Goal: Find specific page/section: Find specific page/section

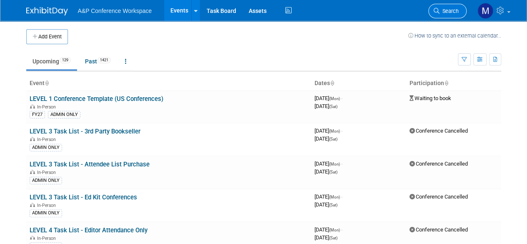
click at [457, 13] on span "Search" at bounding box center [448, 11] width 19 height 6
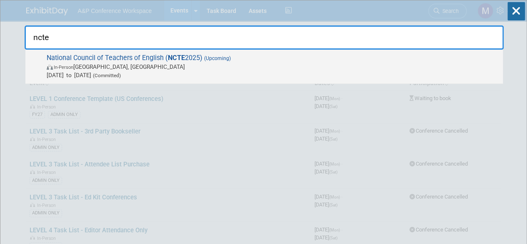
type input "ncte"
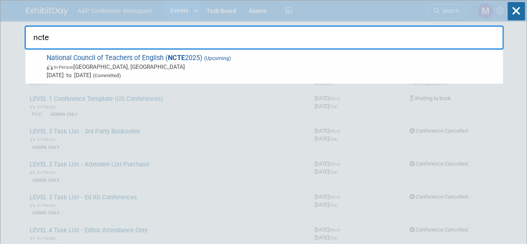
click at [107, 56] on span "National Council of Teachers of English ( NCTE 2025) (Upcoming) In-Person [GEOG…" at bounding box center [271, 66] width 454 height 25
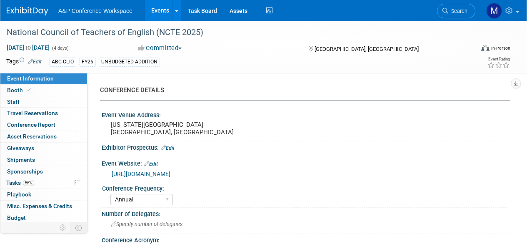
select select "Annual"
select select "Level 2"
select select "In-Person Booth"
select select "Schools"
select select "Bloomsbury Digital Resources"
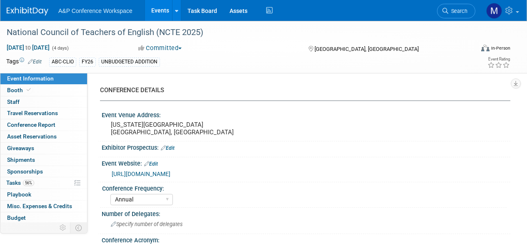
select select "Amanda Oney"
select select "Veronica Dove"
select select "Rosalie Love"
select select "Brand/Subject Presence​"
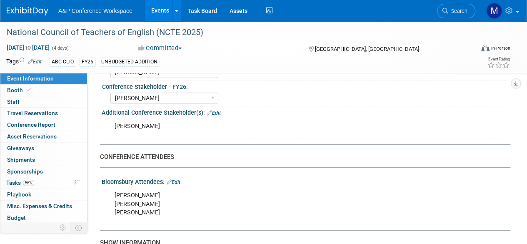
scroll to position [458, 0]
click at [39, 90] on link "Booth" at bounding box center [43, 90] width 87 height 11
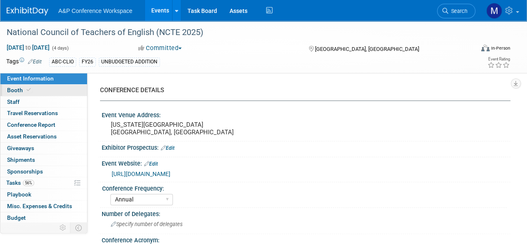
select select "CLDC - Digital/BDR"
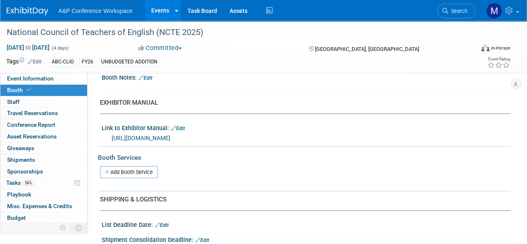
scroll to position [375, 0]
